Goal: Information Seeking & Learning: Find specific fact

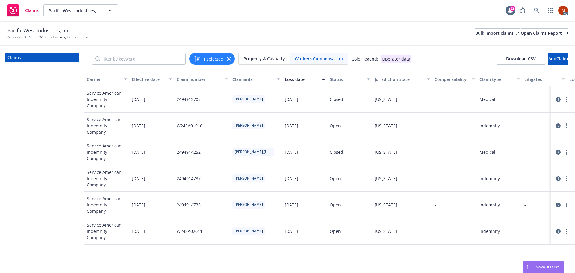
scroll to position [0, 443]
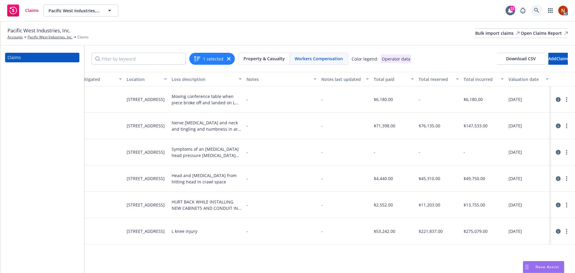
click at [536, 12] on icon at bounding box center [536, 10] width 5 height 5
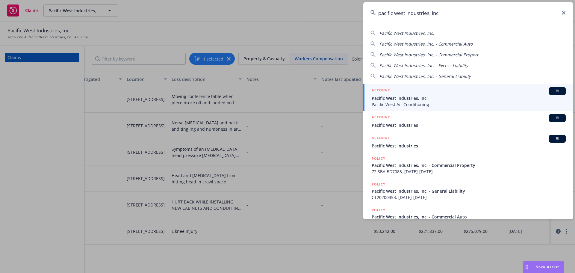
type input "pacific west industries, inc"
click at [463, 90] on div "ACCOUNT BI" at bounding box center [469, 91] width 194 height 8
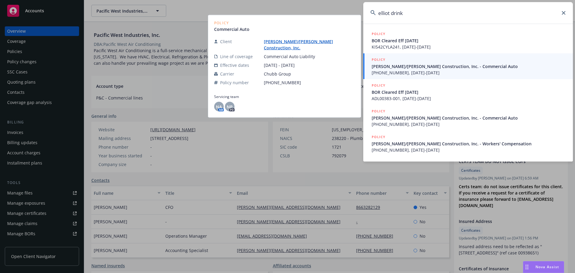
type input "elliot drink"
click at [420, 71] on span "(24) 5430-31-99, 08/01/2021-08/01/2022" at bounding box center [469, 73] width 194 height 6
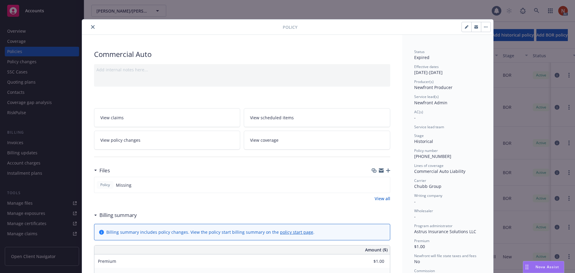
drag, startPoint x: 90, startPoint y: 28, endPoint x: 87, endPoint y: 33, distance: 6.1
click at [91, 28] on icon "close" at bounding box center [93, 27] width 4 height 4
click at [25, 113] on div "RiskPulse" at bounding box center [16, 113] width 19 height 10
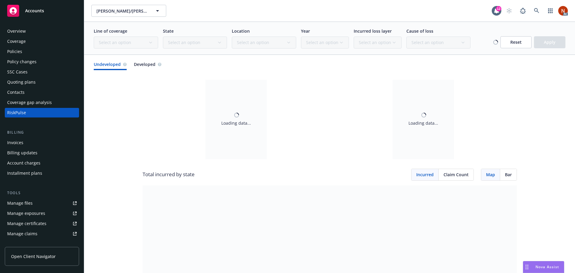
click at [284, 45] on div "Location Select an option" at bounding box center [264, 38] width 64 height 21
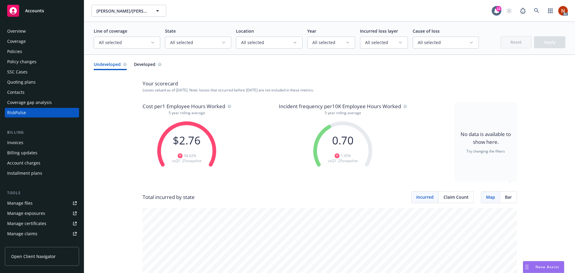
click at [34, 30] on div "Overview" at bounding box center [42, 31] width 70 height 10
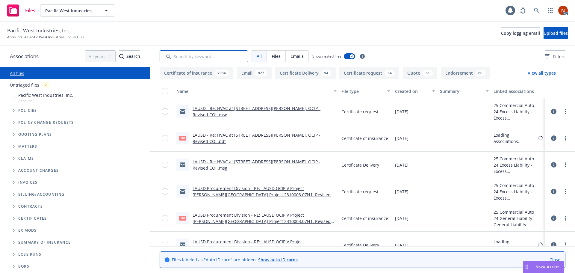
click at [186, 59] on input "Search by keyword..." at bounding box center [204, 56] width 88 height 12
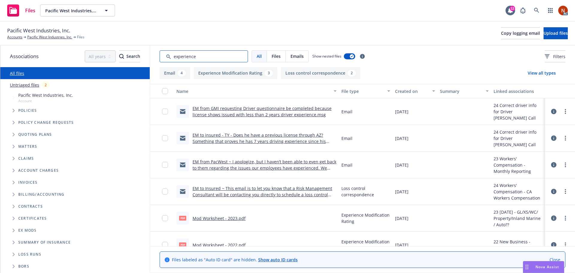
type input "experience"
click at [395, 92] on div "Created on" at bounding box center [412, 91] width 34 height 6
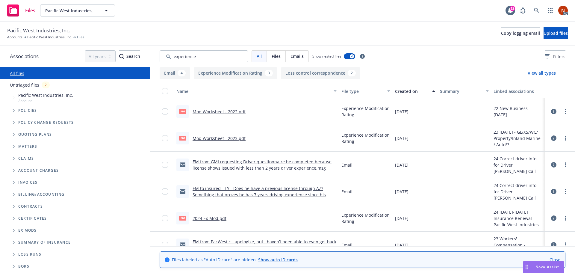
click at [401, 92] on div "Created on" at bounding box center [412, 91] width 34 height 6
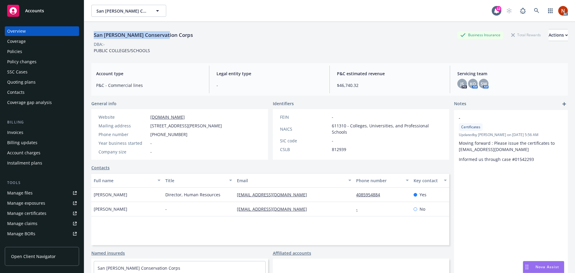
drag, startPoint x: 165, startPoint y: 33, endPoint x: 86, endPoint y: 34, distance: 79.4
click at [86, 34] on div "San [PERSON_NAME] Conservation Corps Business Insurance Total Rewards Actions D…" at bounding box center [329, 158] width 491 height 273
copy div "San [PERSON_NAME] Conservation Corps"
click at [24, 51] on div "Policies" at bounding box center [42, 52] width 70 height 10
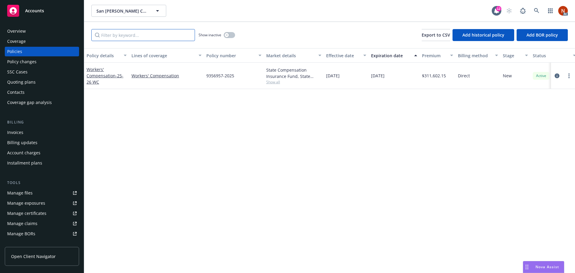
click at [123, 37] on input "Filter by keyword..." at bounding box center [143, 35] width 104 height 12
type input "worke"
click at [228, 34] on icon "button" at bounding box center [227, 35] width 2 height 2
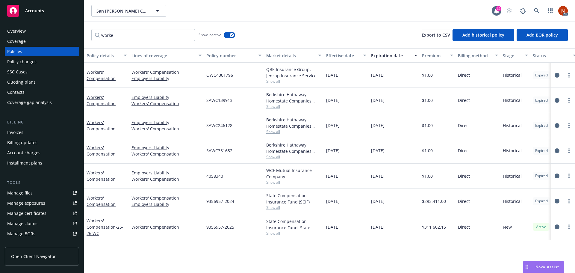
click at [345, 55] on div "Effective date" at bounding box center [343, 55] width 34 height 6
click at [558, 201] on icon "circleInformation" at bounding box center [557, 201] width 5 height 5
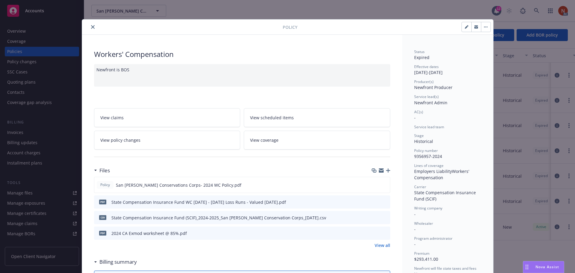
click at [90, 25] on button "close" at bounding box center [92, 26] width 7 height 7
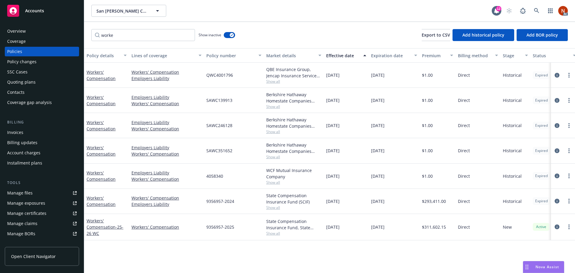
click at [24, 26] on div "Overview" at bounding box center [16, 31] width 19 height 10
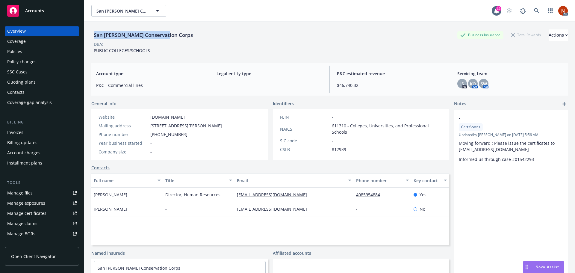
drag, startPoint x: 168, startPoint y: 30, endPoint x: 93, endPoint y: 30, distance: 74.9
click at [93, 30] on div "San Jose Conservation Corps Business Insurance Total Rewards Actions" at bounding box center [329, 35] width 477 height 12
copy div "San Jose Conservation Corps"
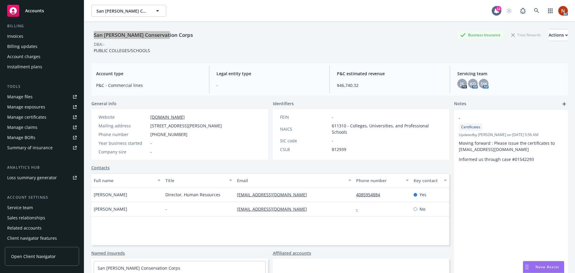
scroll to position [107, 0]
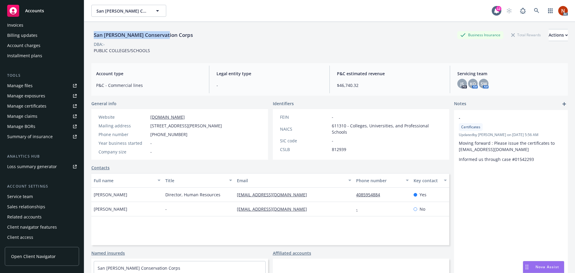
click at [33, 197] on div "Service team" at bounding box center [42, 197] width 70 height 10
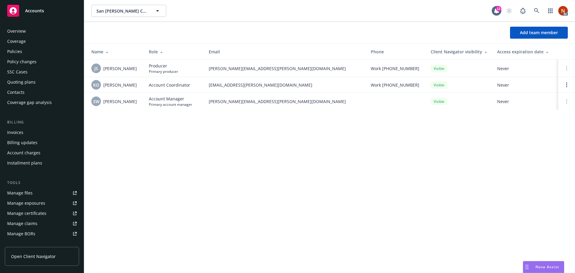
click at [24, 53] on div "Policies" at bounding box center [42, 52] width 70 height 10
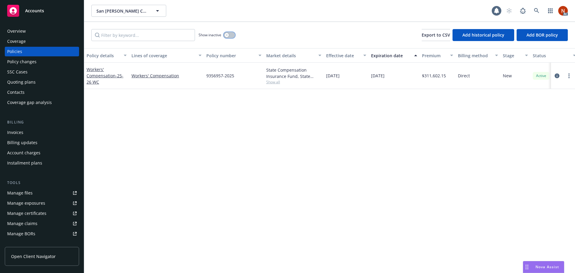
click at [228, 36] on icon "button" at bounding box center [227, 35] width 2 height 2
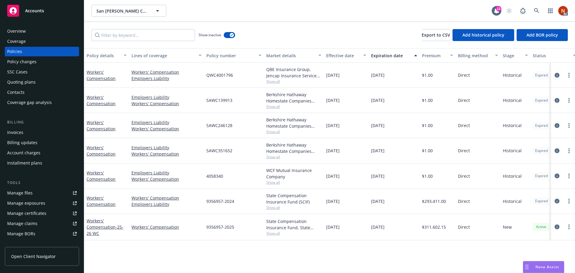
click at [338, 56] on div "Effective date" at bounding box center [343, 55] width 34 height 6
click at [560, 227] on icon "circleInformation" at bounding box center [557, 226] width 5 height 5
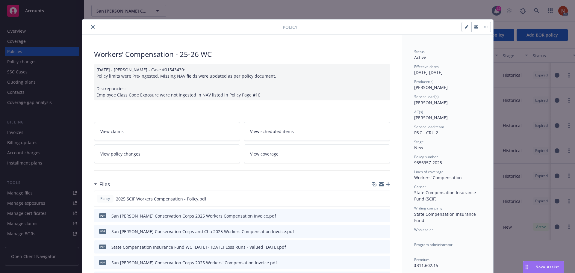
click at [89, 25] on button "close" at bounding box center [92, 26] width 7 height 7
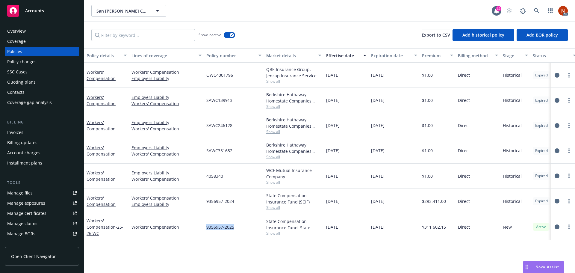
drag, startPoint x: 242, startPoint y: 225, endPoint x: 203, endPoint y: 226, distance: 38.7
click at [203, 226] on div "Workers' Compensation - 25-26 WC Workers' Compensation 9356957-2025 State Compe…" at bounding box center [373, 227] width 578 height 26
copy div "9356957-2025"
click at [32, 223] on div "Manage claims" at bounding box center [22, 224] width 30 height 10
